Goal: Contribute content

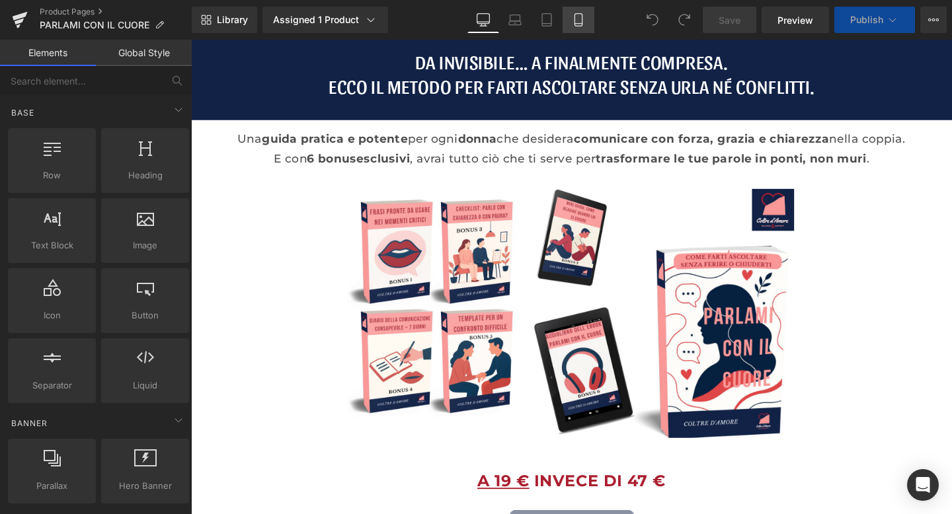
click at [578, 24] on icon at bounding box center [578, 24] width 7 height 0
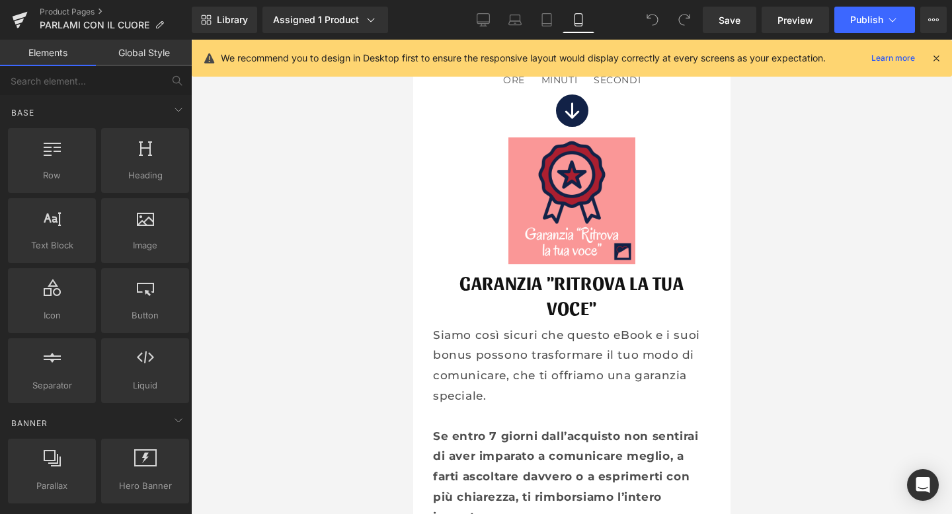
scroll to position [10846, 0]
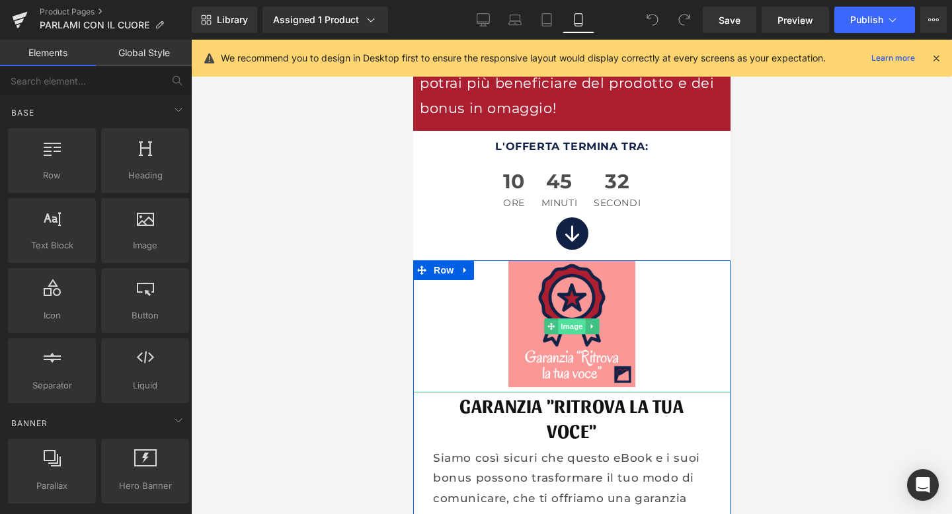
click at [575, 319] on span "Image" at bounding box center [571, 327] width 28 height 16
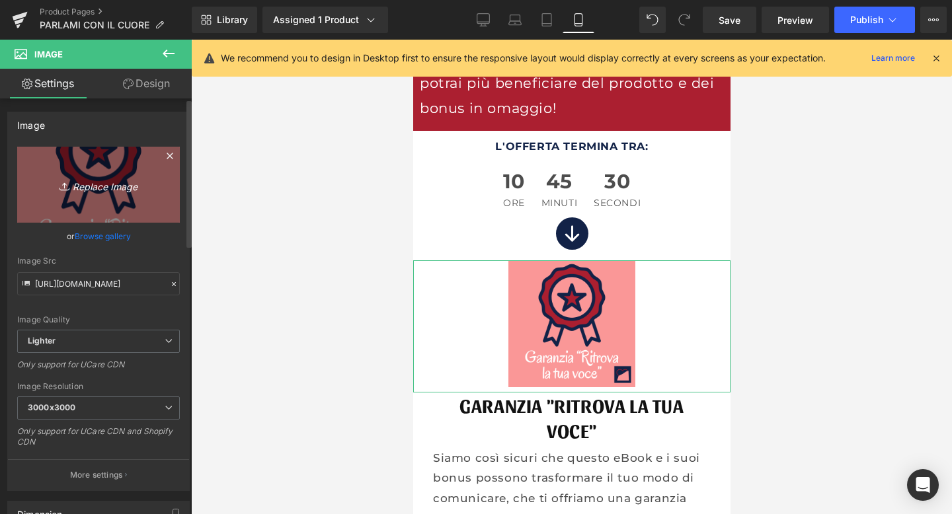
click at [101, 191] on icon "Replace Image" at bounding box center [99, 185] width 106 height 17
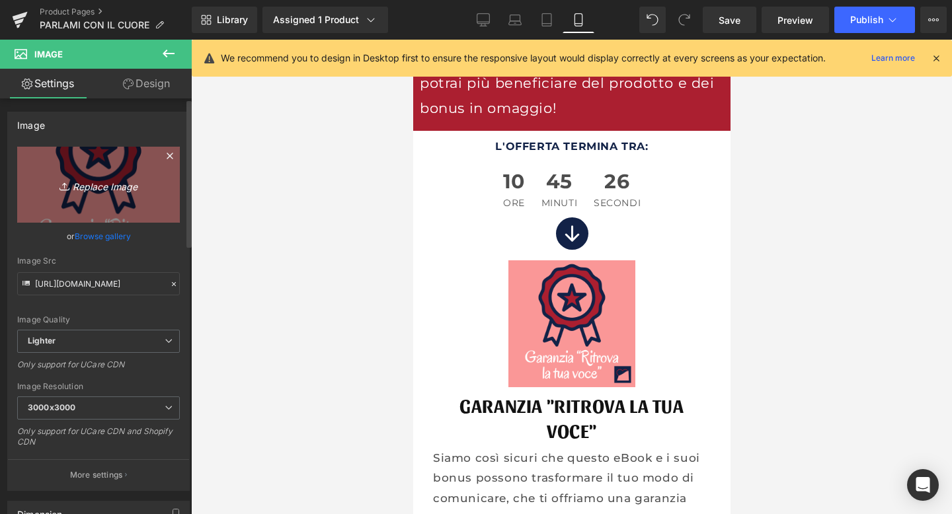
type input "C:\fakepath\100% Soddisfatti o rimborsati!!!.png"
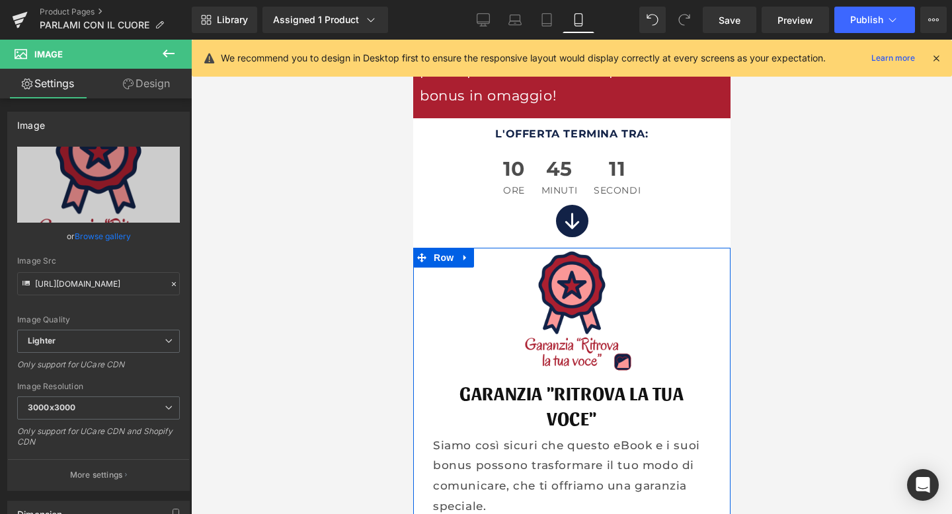
scroll to position [10854, 0]
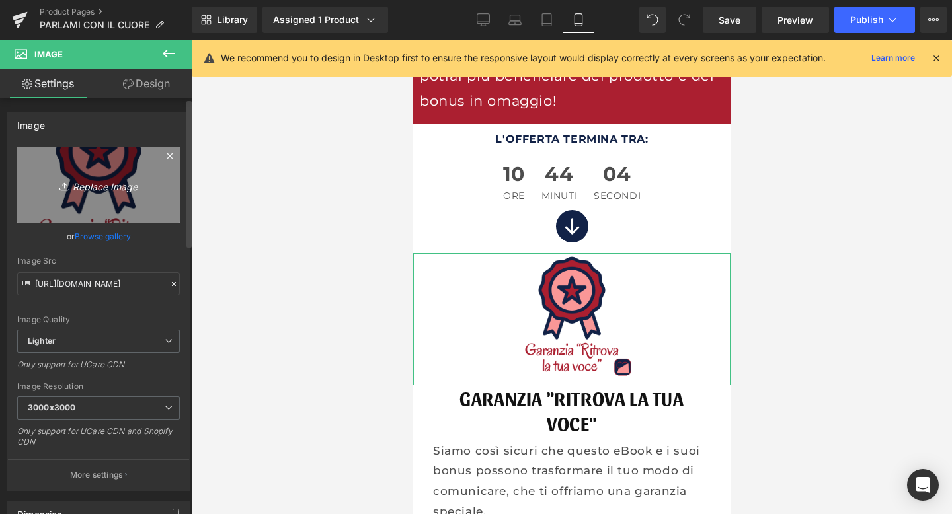
click at [127, 186] on icon "Replace Image" at bounding box center [99, 185] width 106 height 17
type input "C:\fakepath\100% Soddisfatti o rimborsati!!!.png"
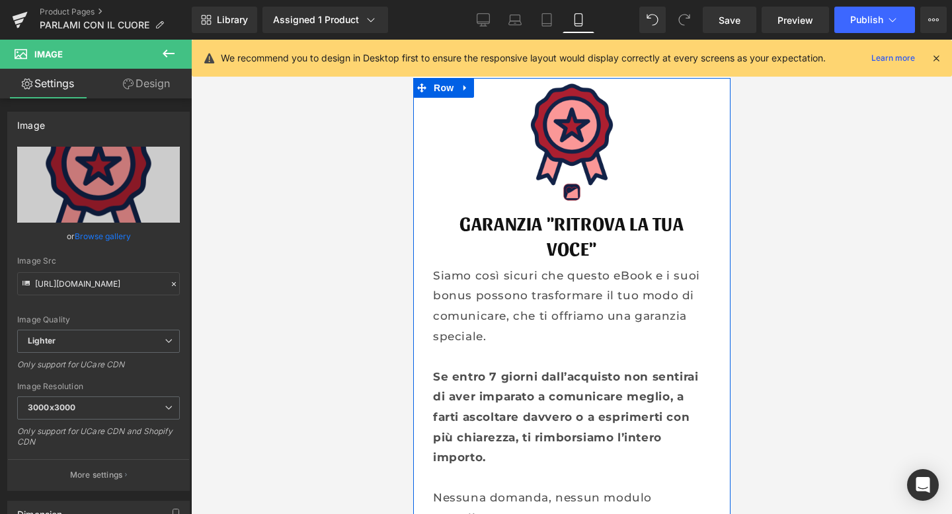
scroll to position [11033, 0]
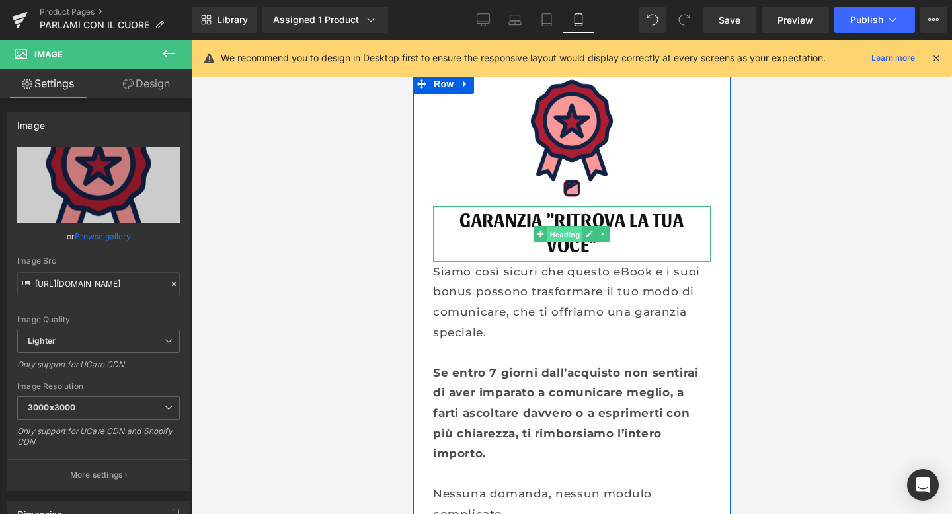
click at [554, 227] on span "Heading" at bounding box center [565, 235] width 36 height 16
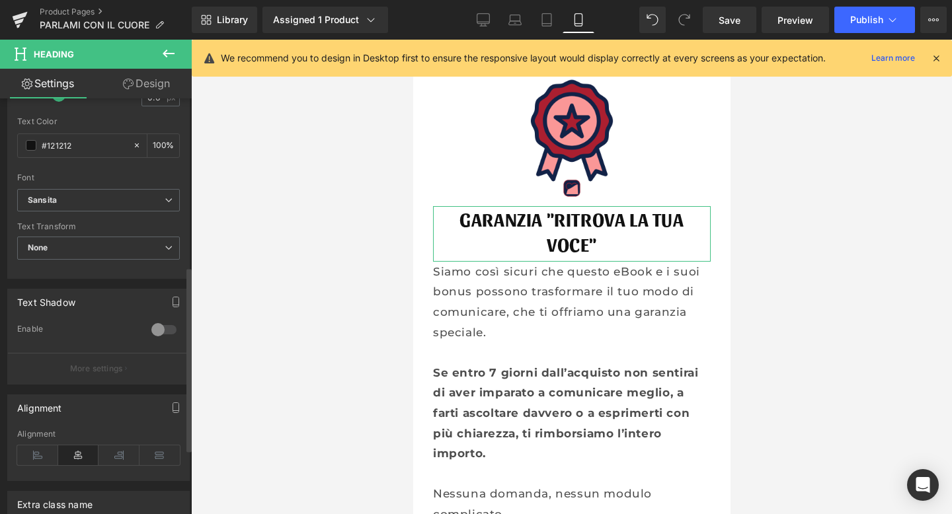
scroll to position [381, 0]
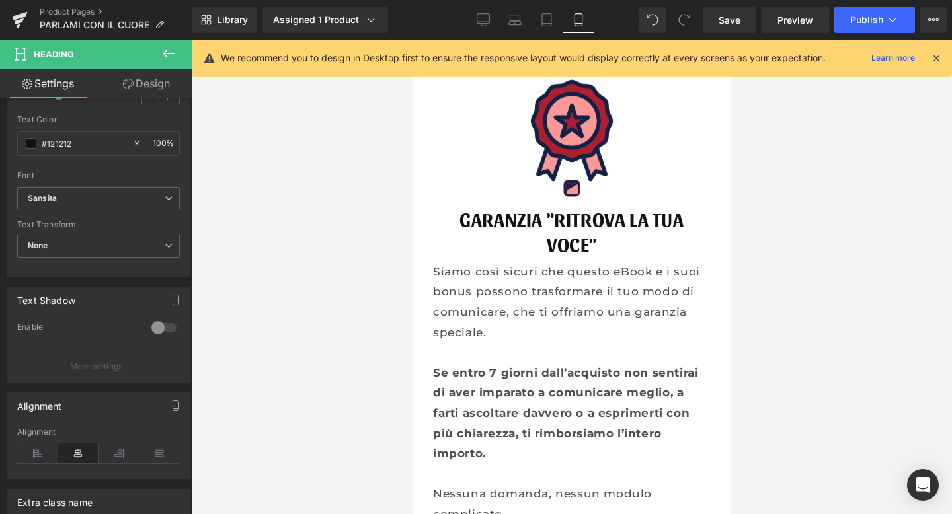
click at [352, 229] on div at bounding box center [571, 277] width 761 height 475
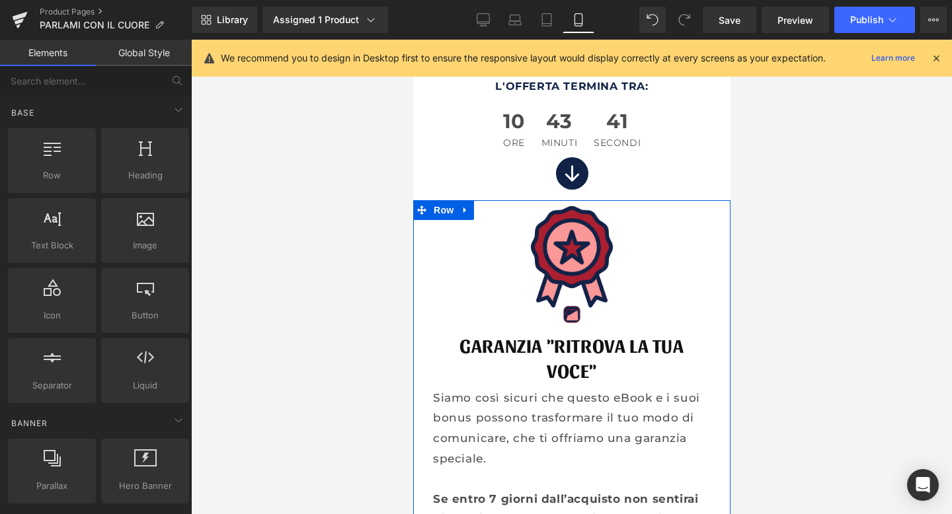
scroll to position [10887, 0]
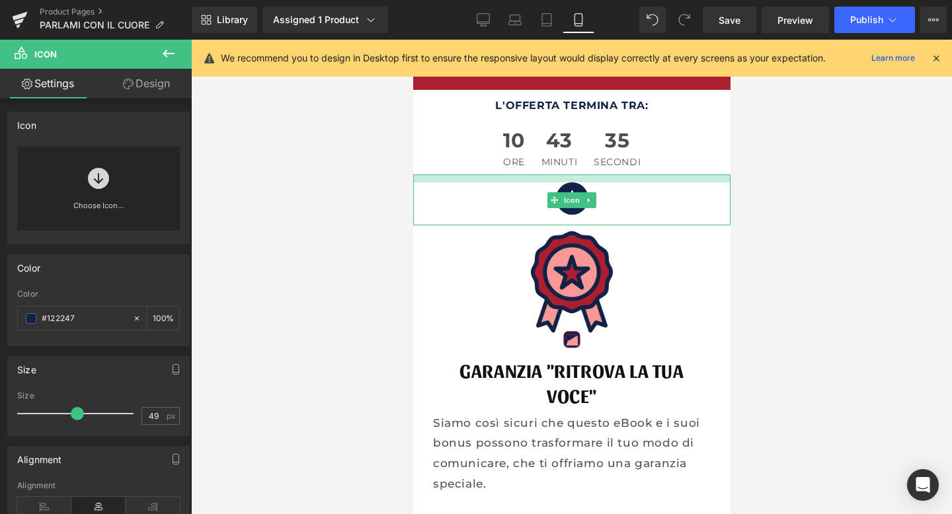
click at [573, 175] on div at bounding box center [571, 179] width 317 height 8
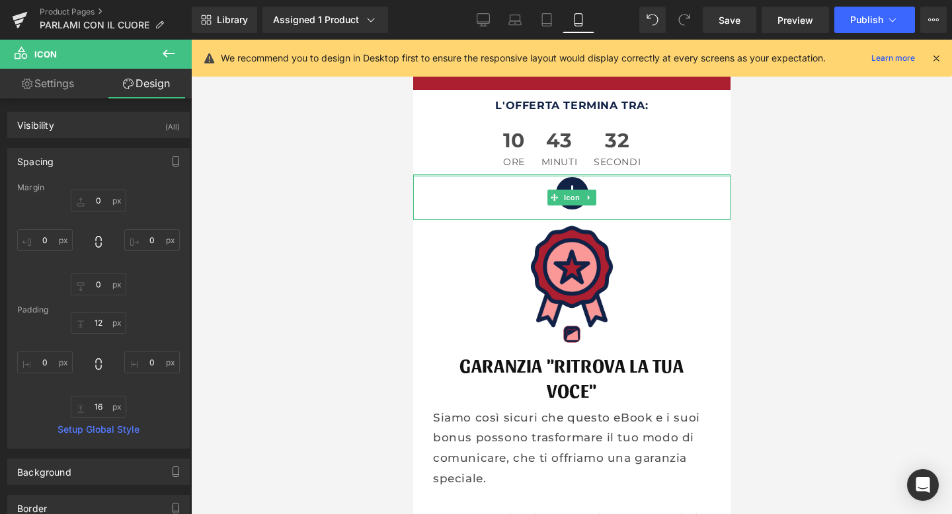
click at [572, 175] on div at bounding box center [571, 176] width 317 height 3
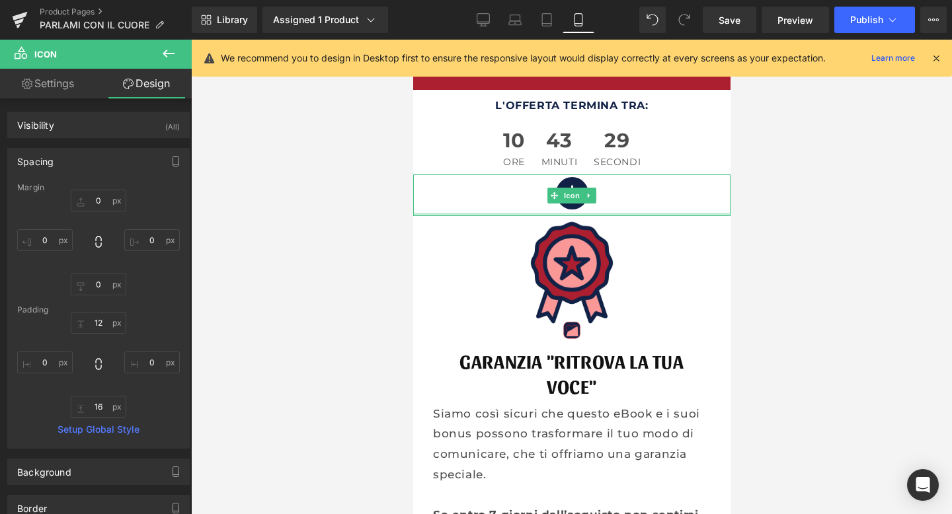
drag, startPoint x: 569, startPoint y: 175, endPoint x: 570, endPoint y: 167, distance: 7.3
click at [570, 175] on div "Icon" at bounding box center [571, 196] width 317 height 42
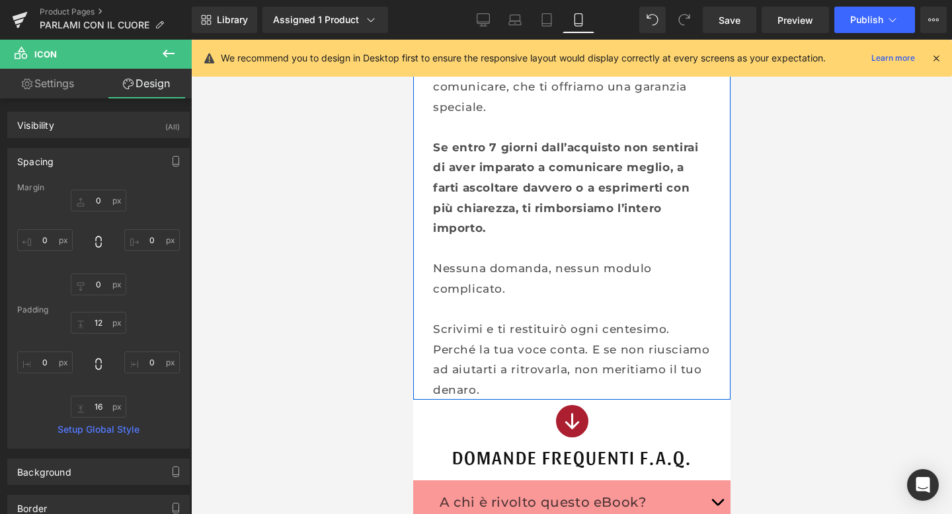
scroll to position [11262, 0]
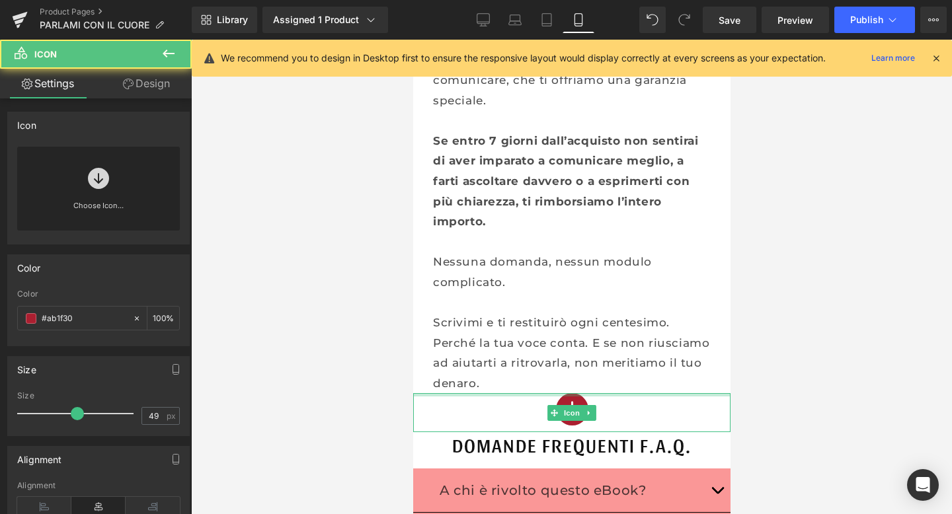
drag, startPoint x: 565, startPoint y: 352, endPoint x: 568, endPoint y: 338, distance: 14.8
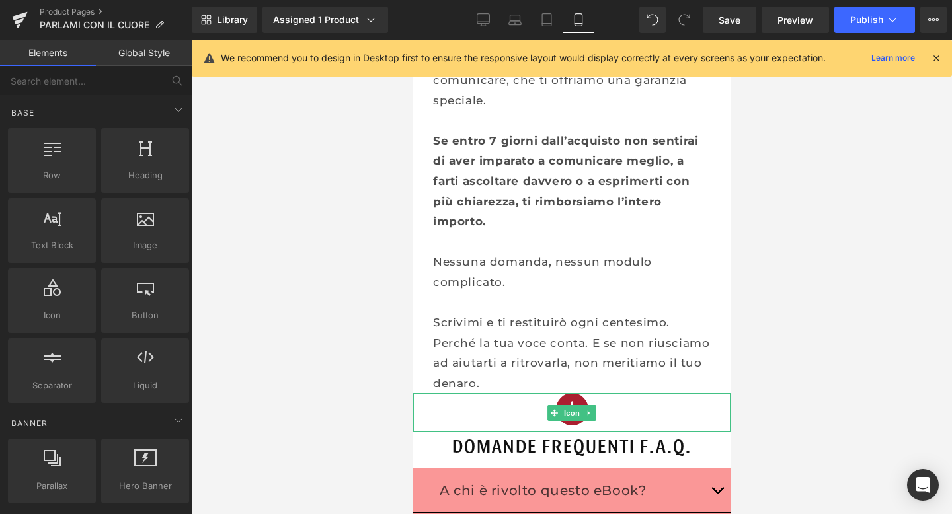
click at [235, 481] on div at bounding box center [571, 277] width 761 height 475
click at [304, 420] on div at bounding box center [571, 277] width 761 height 475
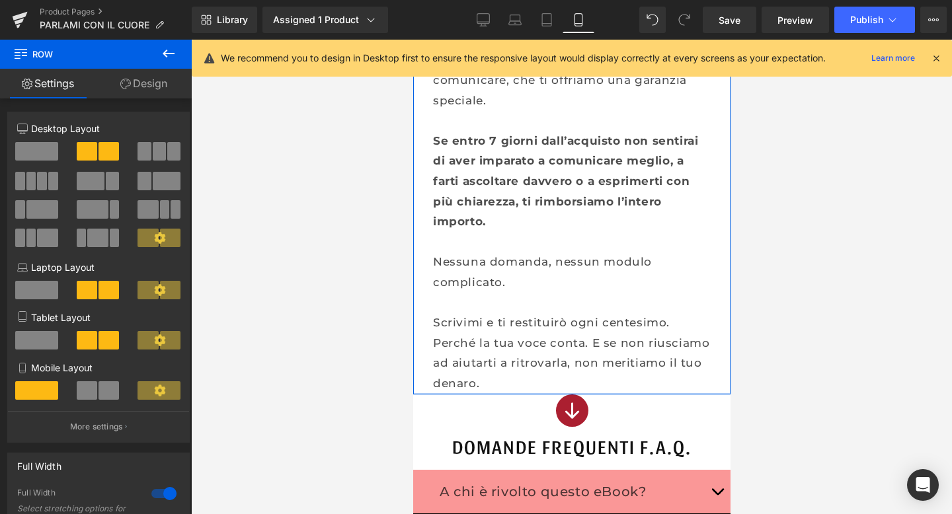
click at [491, 350] on div "Image GARANZIA "RITROVA LA TUA VOCE" Heading Siamo così sicuri che questo eBook…" at bounding box center [571, 118] width 317 height 553
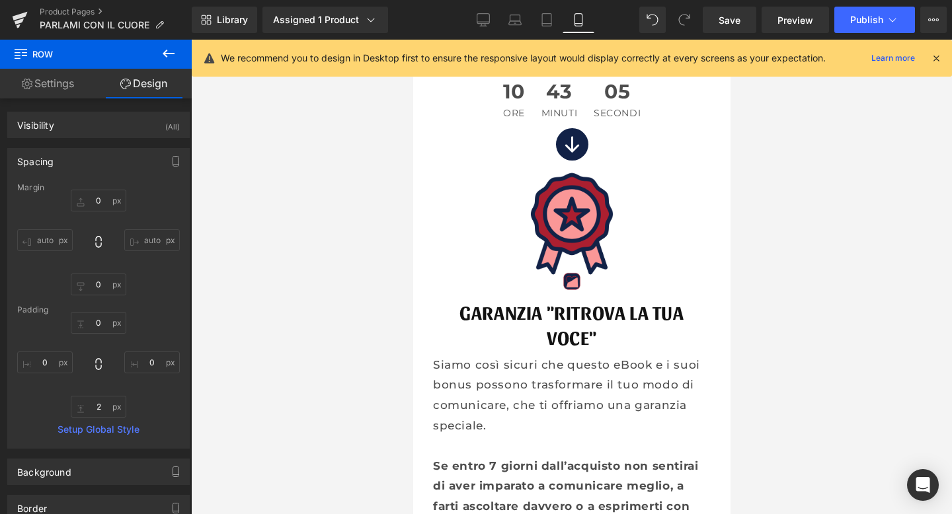
scroll to position [10900, 0]
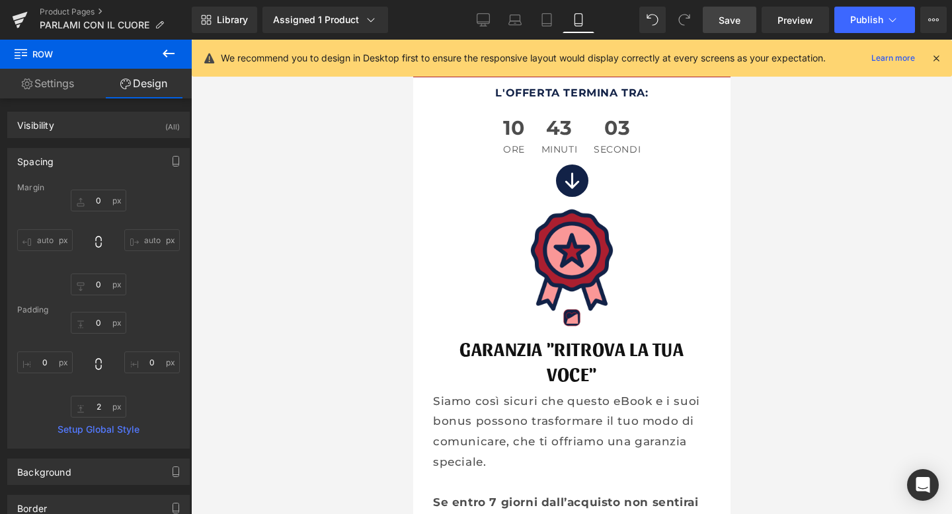
click at [737, 24] on span "Save" at bounding box center [730, 20] width 22 height 14
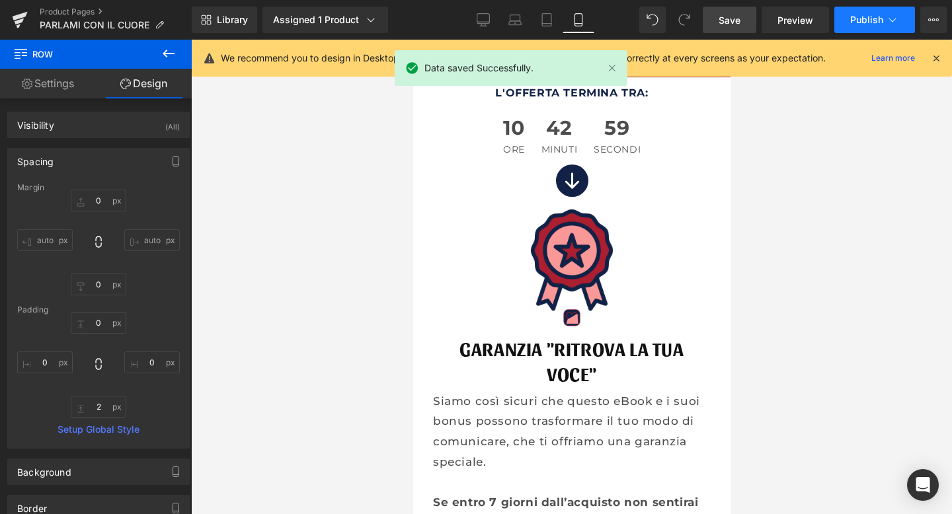
click at [870, 16] on span "Publish" at bounding box center [866, 20] width 33 height 11
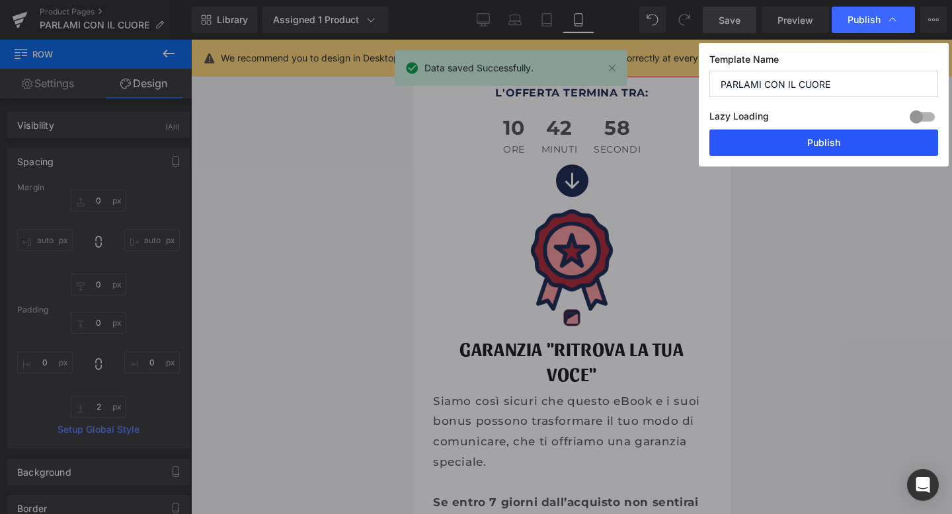
click at [817, 145] on button "Publish" at bounding box center [824, 143] width 229 height 26
